Goal: Navigation & Orientation: Find specific page/section

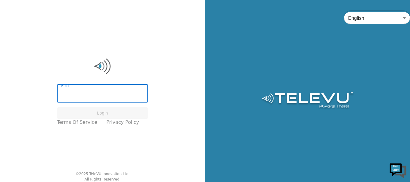
click at [76, 90] on input "Email" at bounding box center [102, 94] width 91 height 17
type input "n"
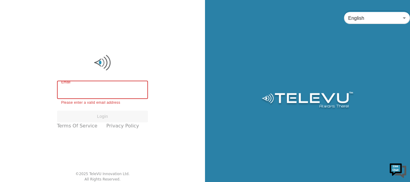
click at [83, 91] on input "Email" at bounding box center [102, 90] width 91 height 17
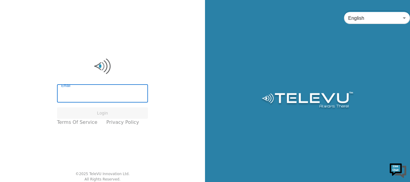
click at [111, 93] on input "Email" at bounding box center [102, 94] width 91 height 17
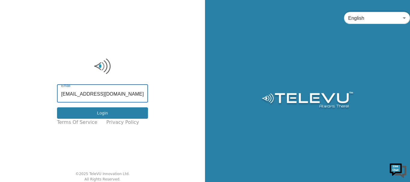
type input "[EMAIL_ADDRESS][DOMAIN_NAME]"
click at [104, 110] on button "Login" at bounding box center [102, 113] width 91 height 12
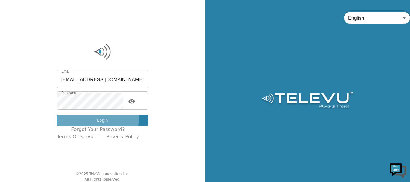
click at [83, 117] on button "Login" at bounding box center [102, 121] width 91 height 12
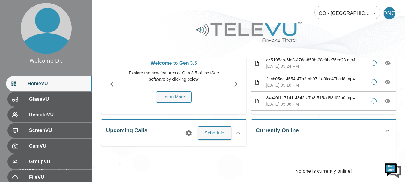
scroll to position [36, 0]
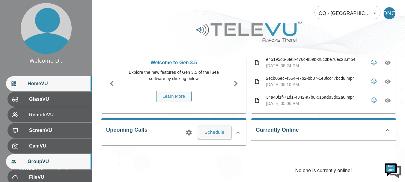
click at [49, 165] on div "GroupVU" at bounding box center [49, 161] width 86 height 15
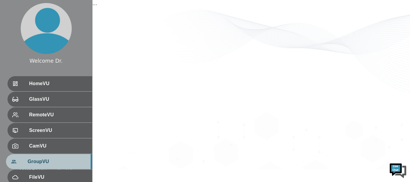
click at [49, 165] on div "GroupVU" at bounding box center [49, 161] width 86 height 15
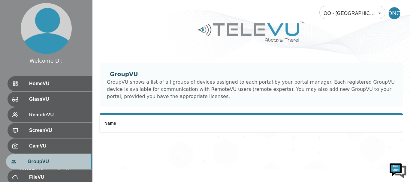
click at [49, 165] on div "GroupVU" at bounding box center [49, 161] width 86 height 15
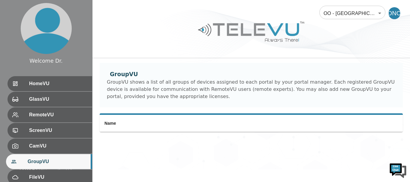
click at [365, 119] on th "simple table" at bounding box center [355, 123] width 94 height 17
click at [348, 124] on th "simple table" at bounding box center [355, 123] width 94 height 17
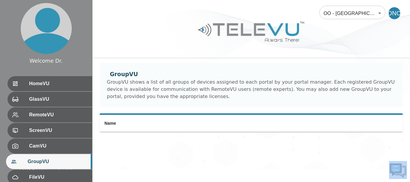
drag, startPoint x: 348, startPoint y: 124, endPoint x: 320, endPoint y: 135, distance: 30.1
click at [320, 135] on div "Name" at bounding box center [250, 126] width 317 height 26
click at [342, 161] on div "OO - [GEOGRAPHIC_DATA] - [PERSON_NAME] 188 ​ DNO GroupVU GroupVU shows a list o…" at bounding box center [250, 84] width 317 height 169
drag, startPoint x: 365, startPoint y: 0, endPoint x: 233, endPoint y: 7, distance: 132.4
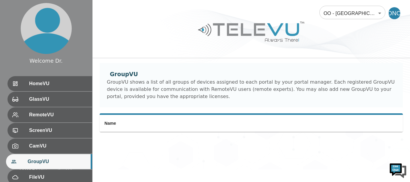
click at [233, 7] on div "OO - [GEOGRAPHIC_DATA] - [PERSON_NAME] 188 ​ DNO" at bounding box center [250, 9] width 317 height 19
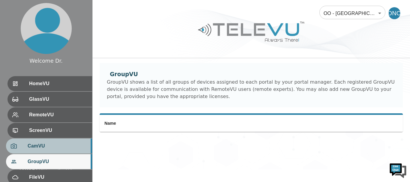
click at [44, 144] on span "CamVU" at bounding box center [58, 145] width 60 height 7
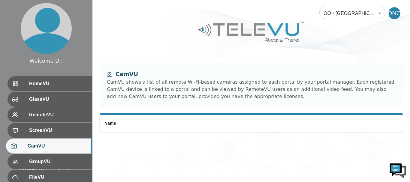
click at [44, 144] on span "CamVU" at bounding box center [58, 145] width 60 height 7
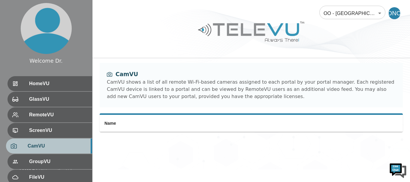
click at [44, 144] on span "CamVU" at bounding box center [58, 145] width 60 height 7
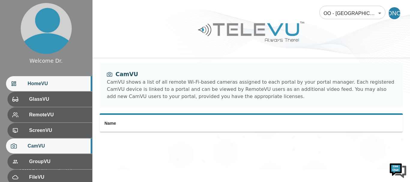
click at [34, 80] on div "HomeVU" at bounding box center [49, 83] width 86 height 15
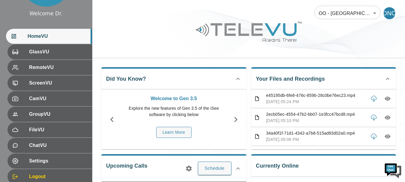
scroll to position [48, 0]
click at [382, 32] on div at bounding box center [248, 36] width 313 height 34
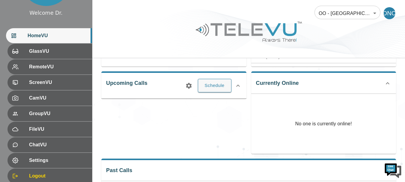
scroll to position [84, 0]
